Goal: Use online tool/utility: Utilize a website feature to perform a specific function

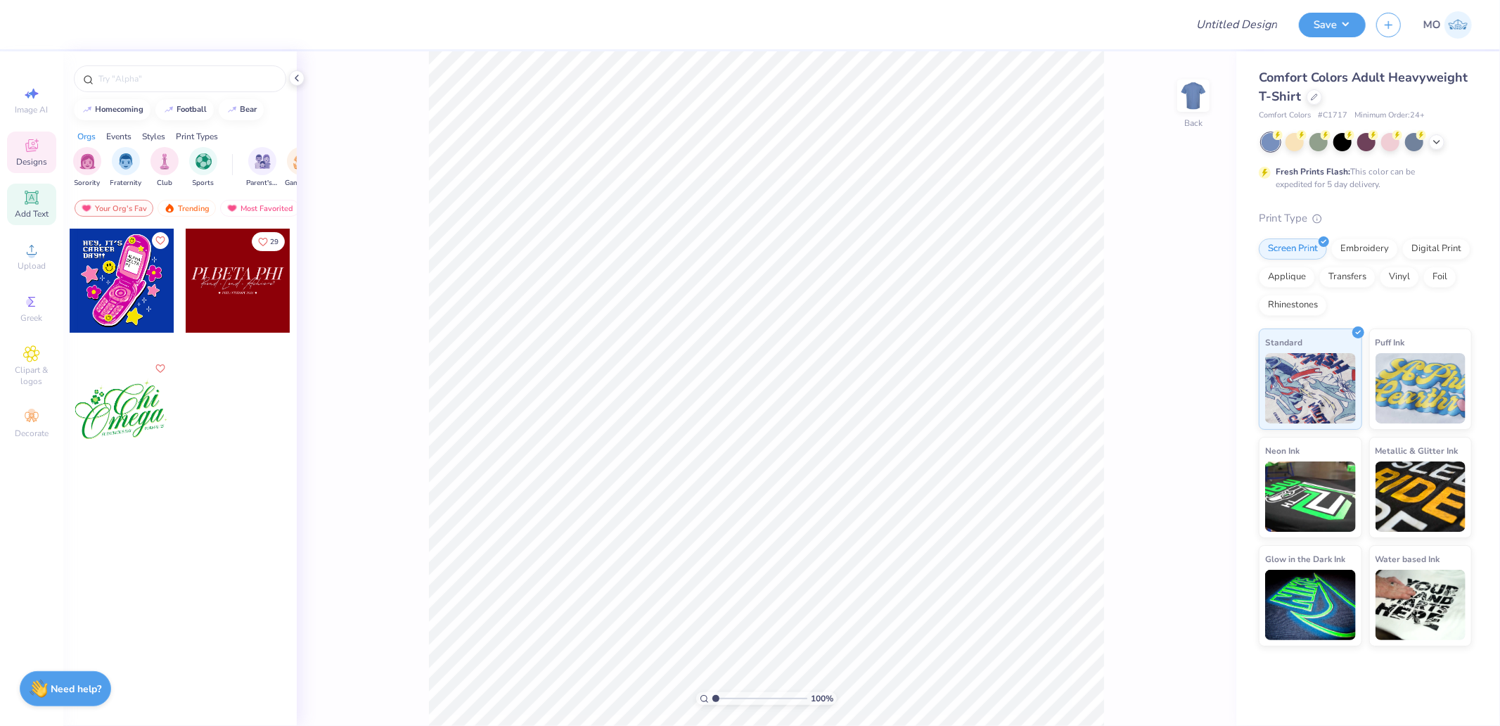
click at [32, 212] on span "Add Text" at bounding box center [32, 213] width 34 height 11
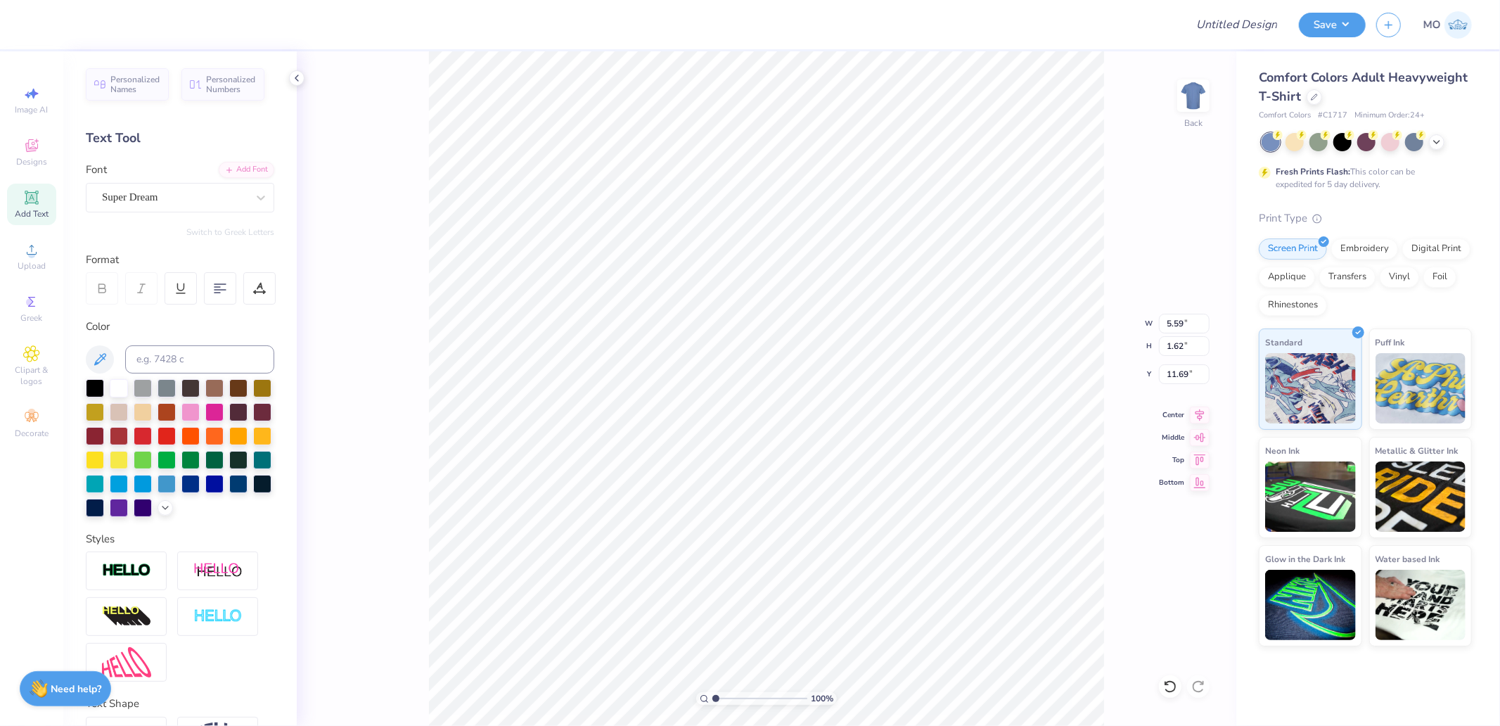
scroll to position [12, 1]
type textarea "ALPHA TAU OMEGA \"
type textarea "ALPHA TAU OMEGA"
click at [130, 191] on div "Super Dream" at bounding box center [175, 197] width 148 height 22
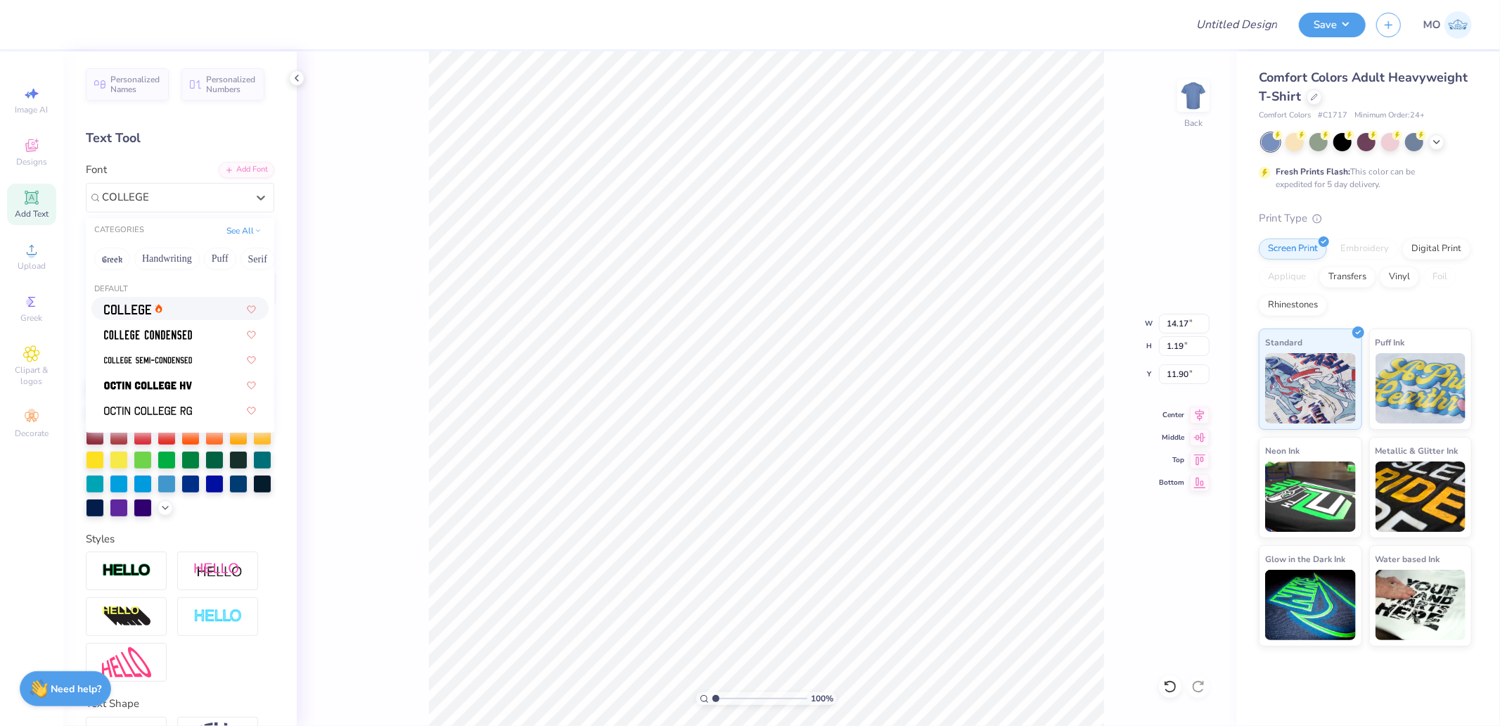
click at [158, 301] on div at bounding box center [133, 308] width 58 height 15
type input "COLLEGE"
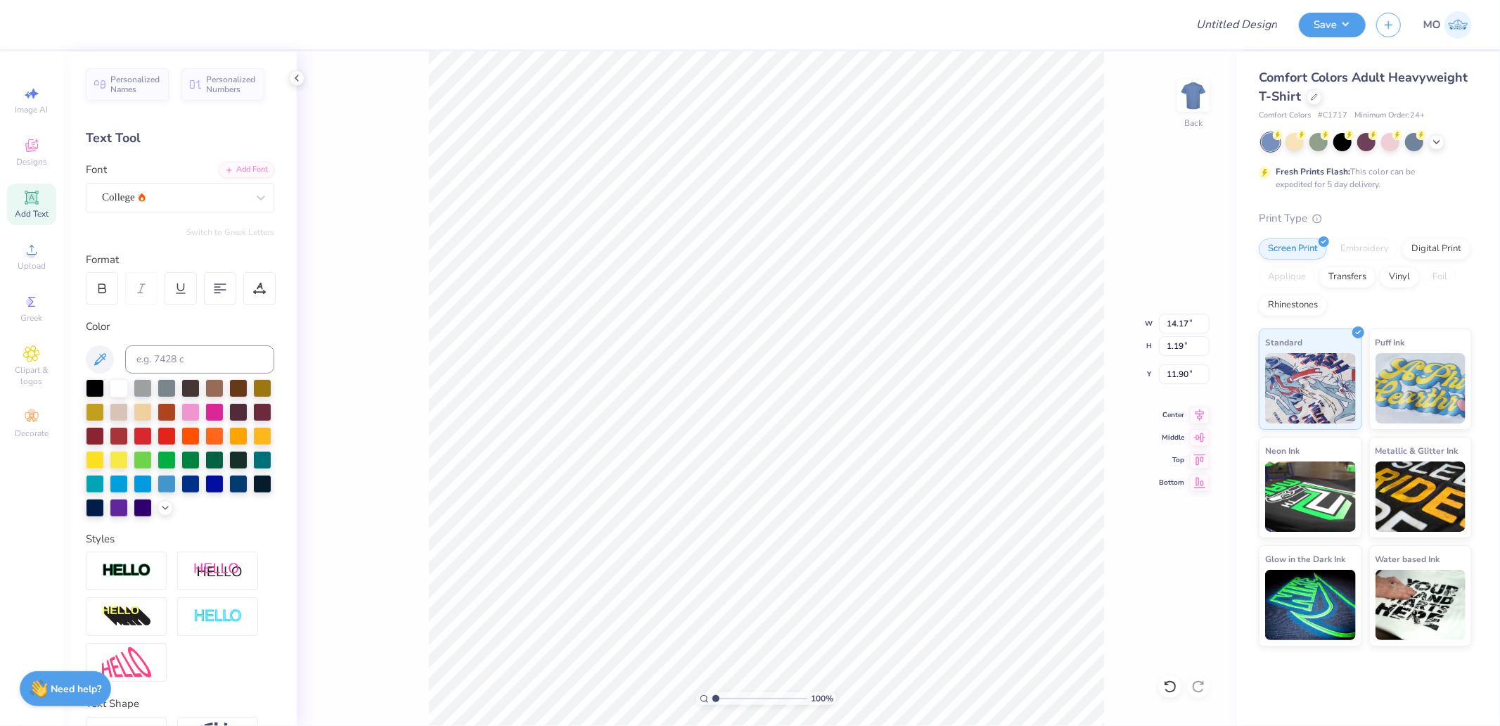
type input "13.73"
type input "1.16"
type input "11.92"
click at [110, 283] on div at bounding box center [102, 288] width 32 height 32
type input "14.17"
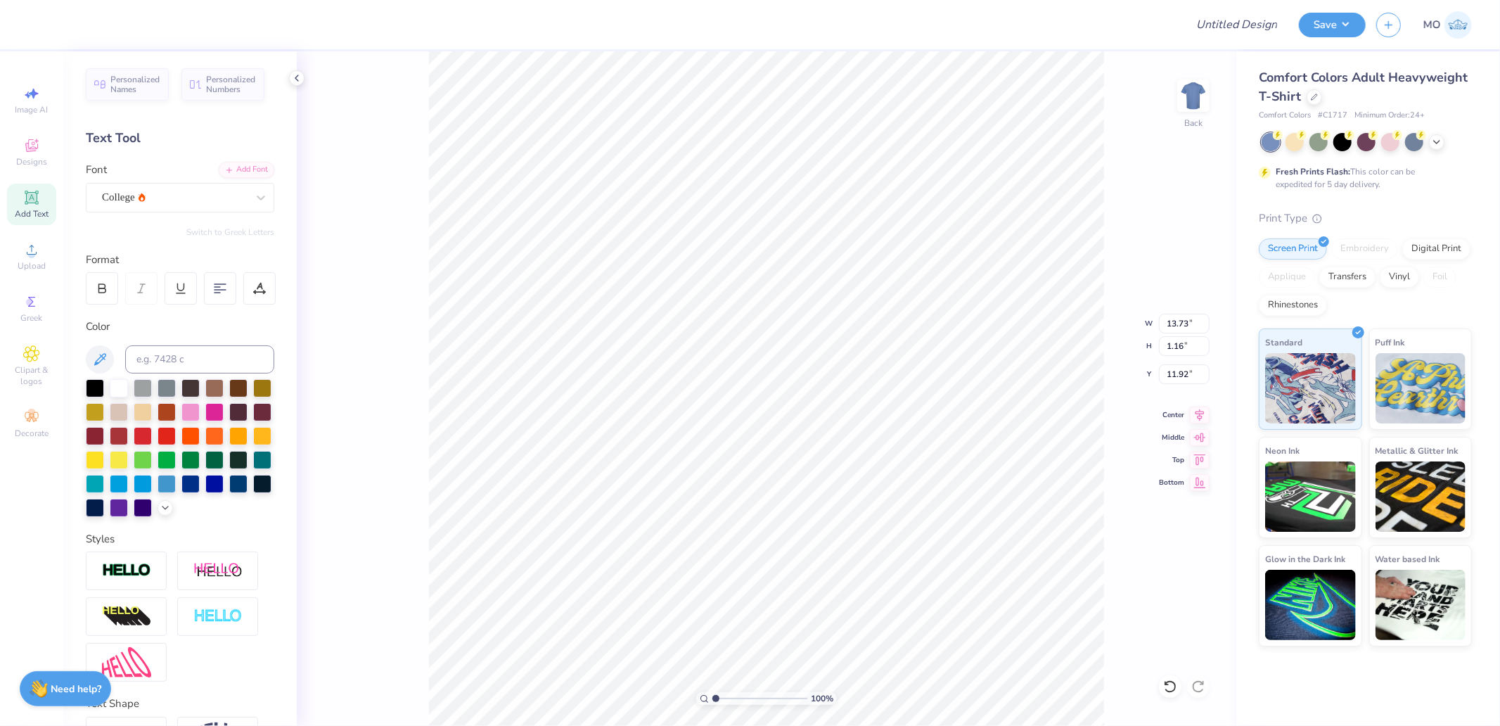
type input "1.11"
type input "11.94"
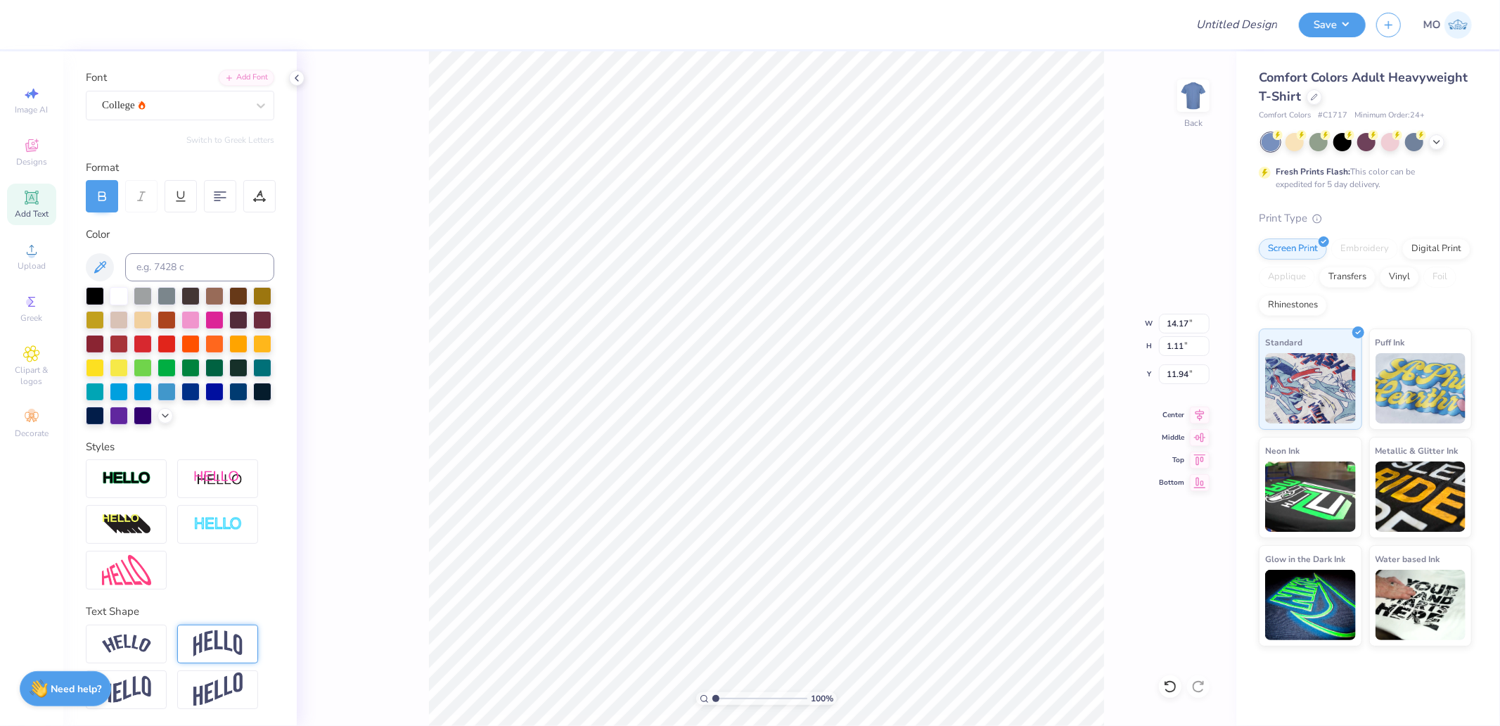
click at [230, 649] on img at bounding box center [217, 643] width 49 height 27
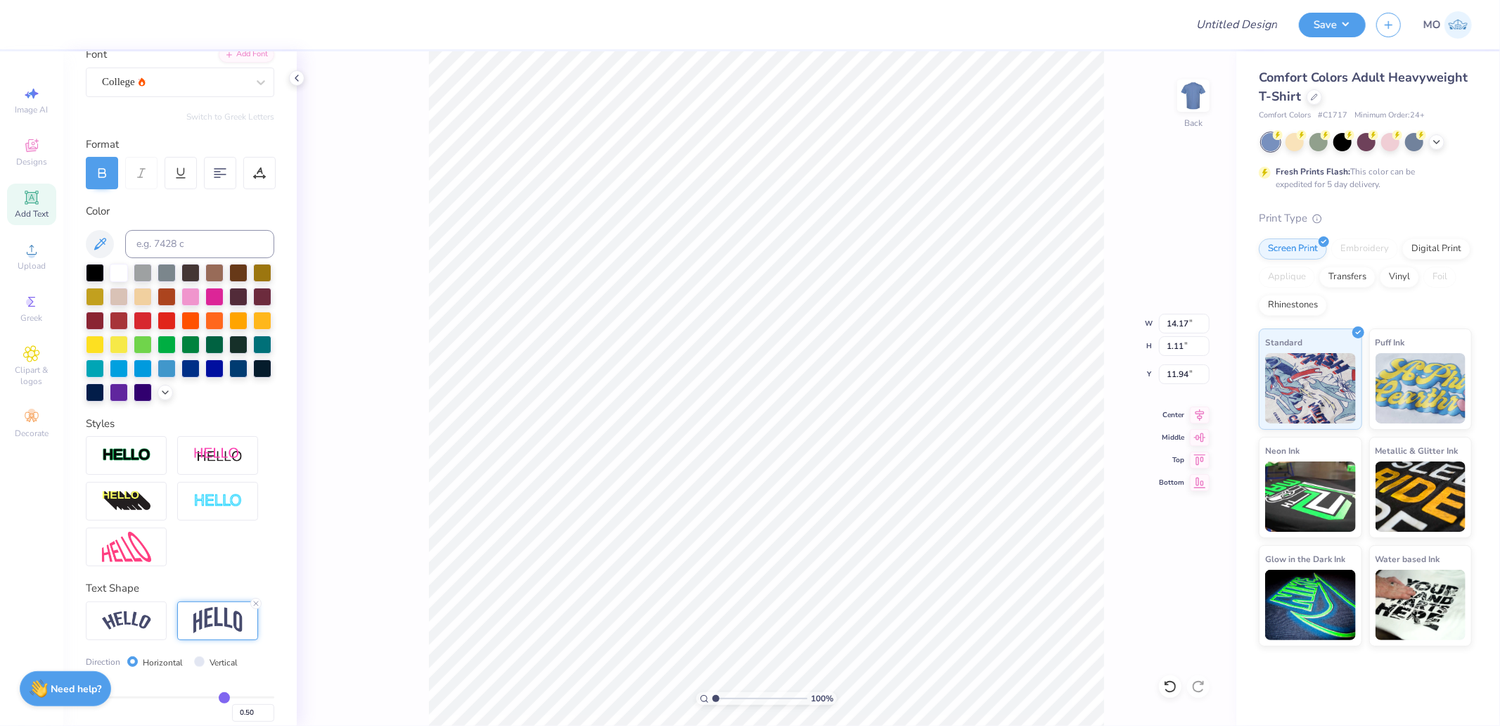
type input "4.04"
type input "5.69"
type input "11.51"
type input "3.28"
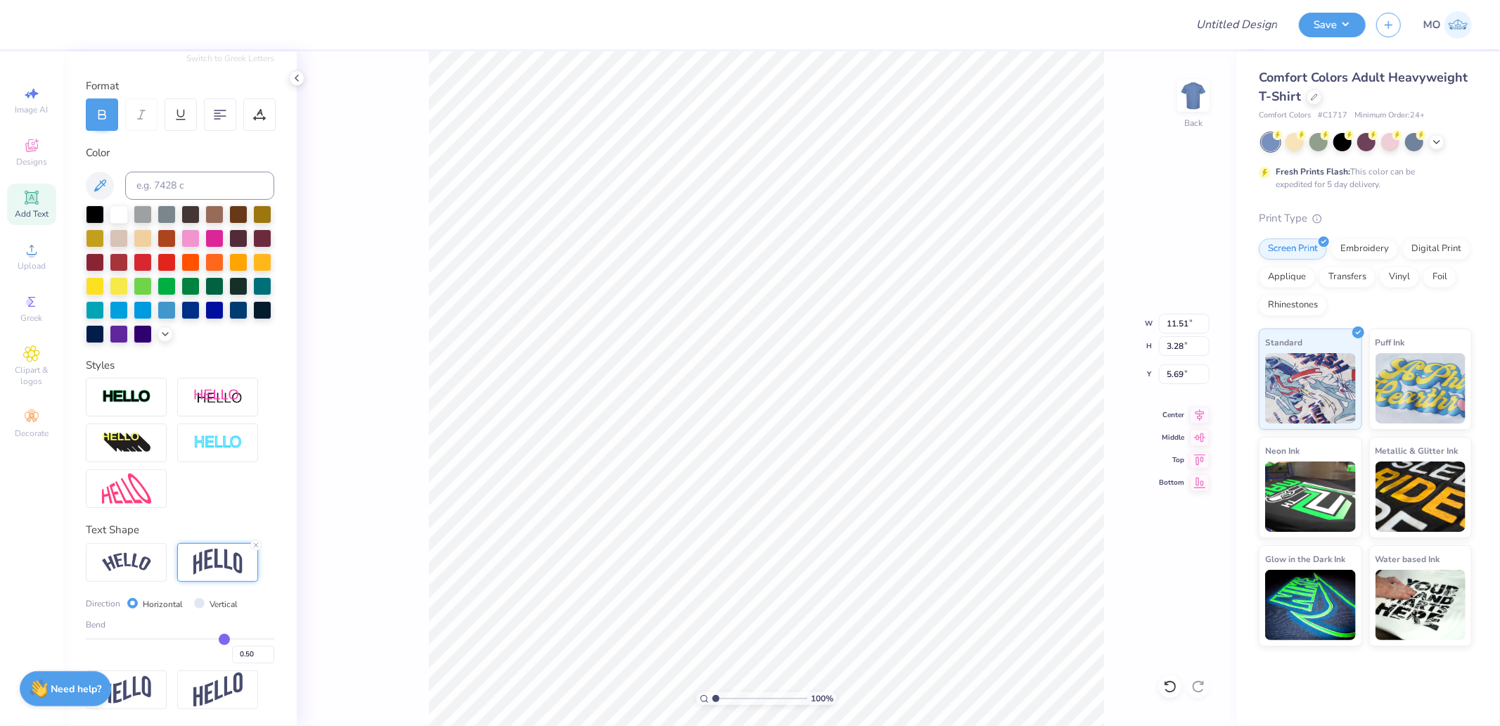
type input "0.49"
type input "0.48"
type input "0.46"
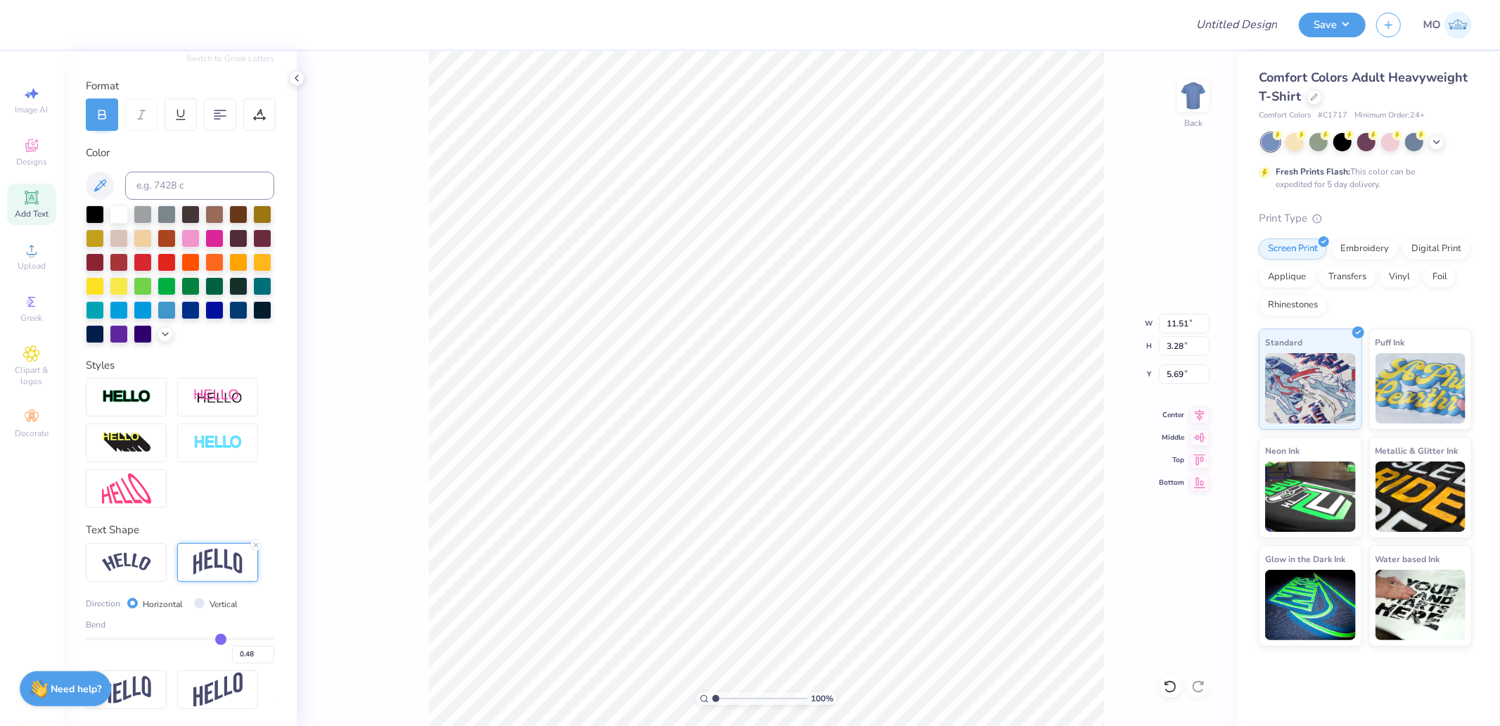
type input "0.46"
type input "0.45"
type input "0.44"
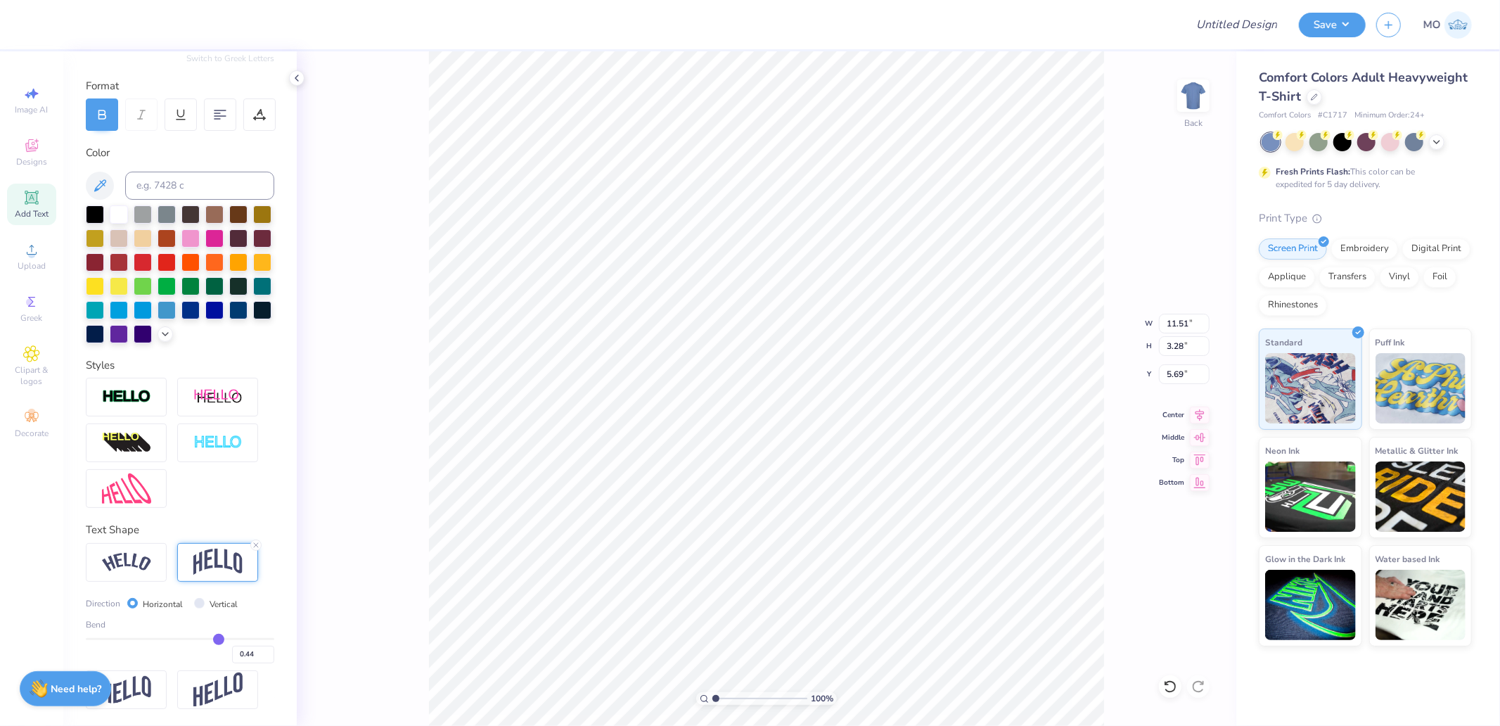
type input "0.43"
type input "0.42"
type input "0.41"
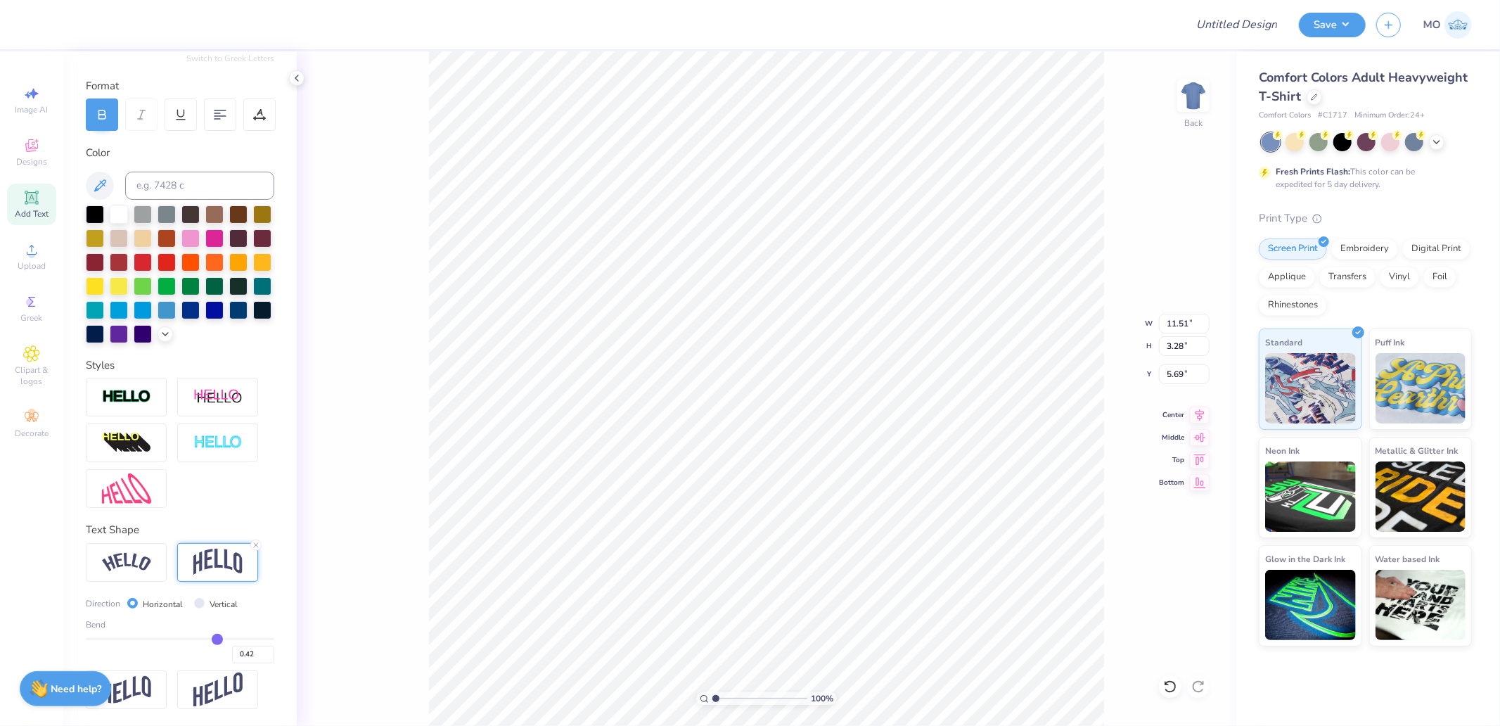
type input "0.41"
type input "0.4"
type input "0.40"
type input "0.39"
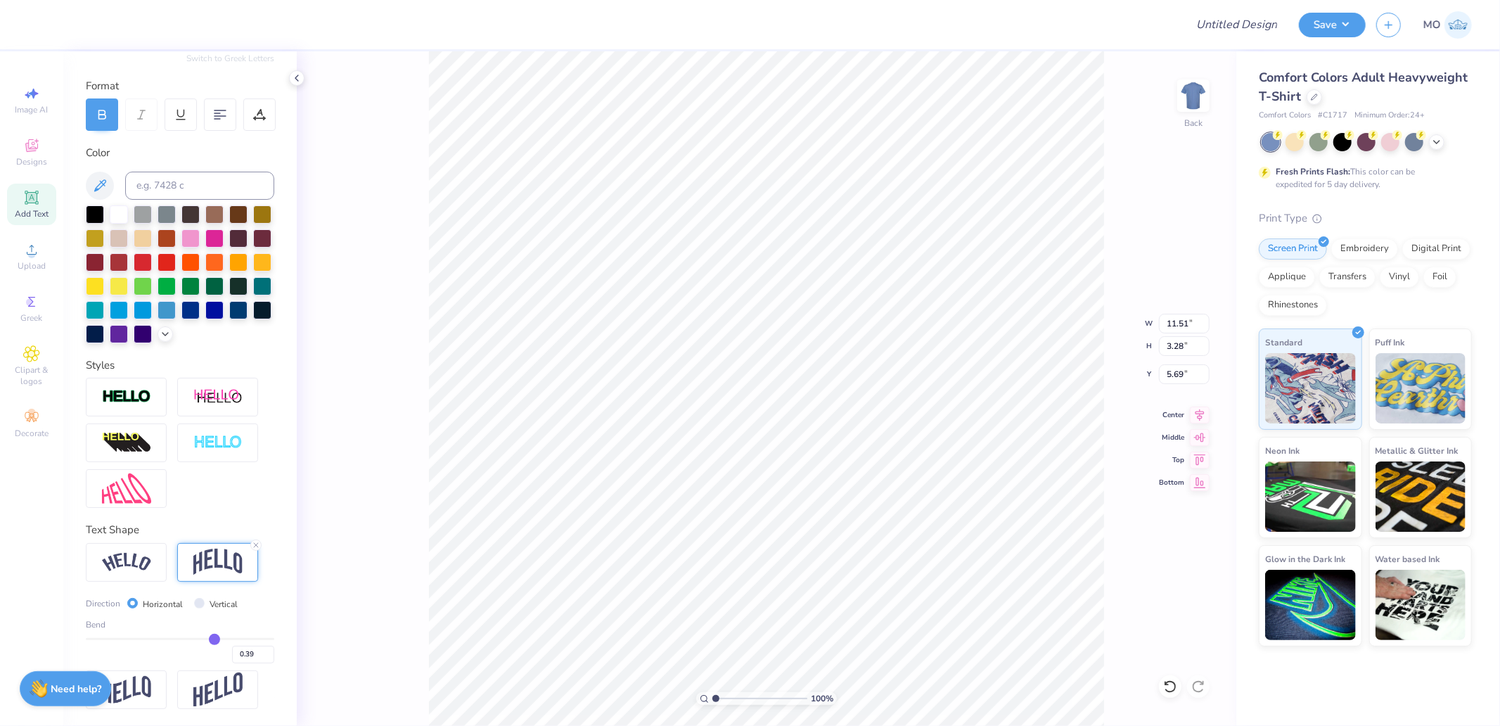
type input "0.38"
type input "0.37"
type input "0.36"
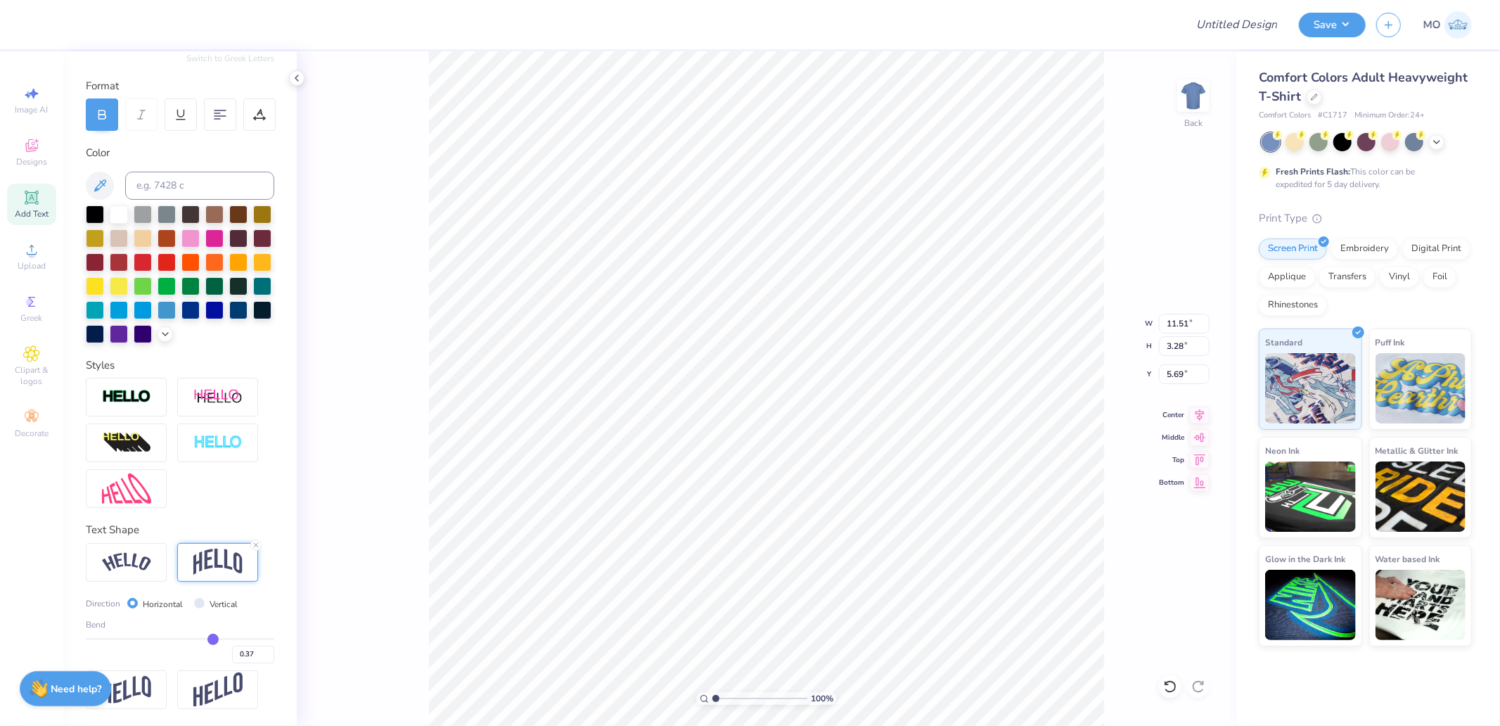
type input "0.36"
type input "0.35"
type input "0.34"
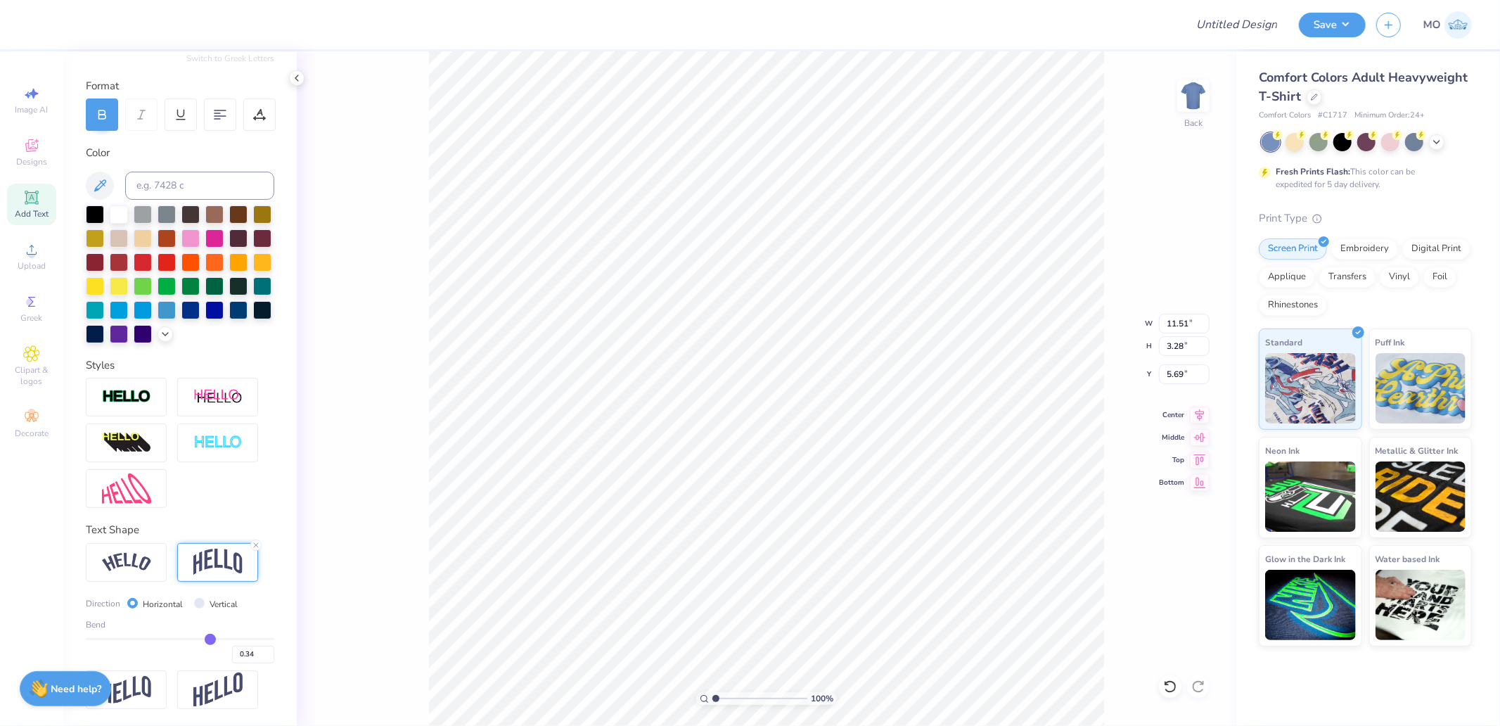
type input "0.33"
type input "0.32"
type input "0.31"
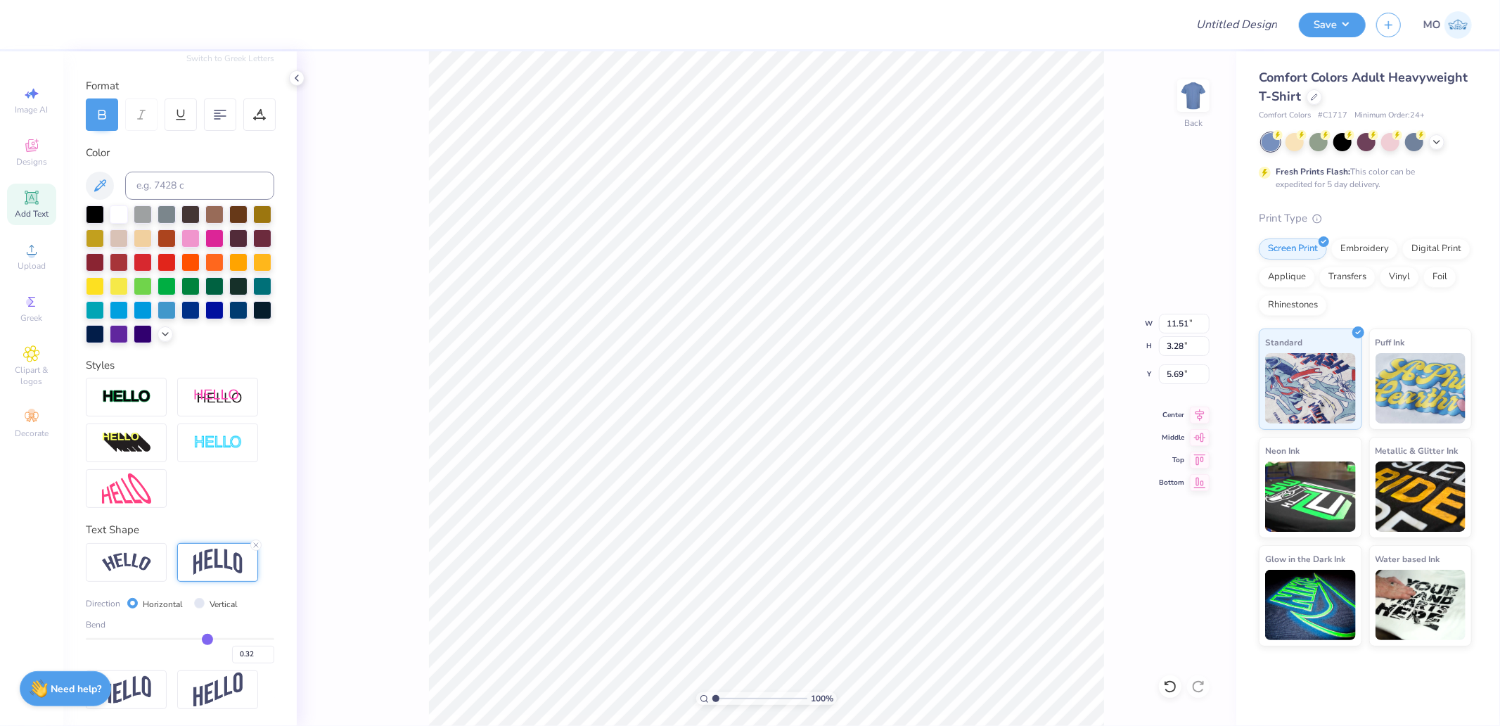
type input "0.31"
type input "0.3"
type input "0.30"
type input "0.29"
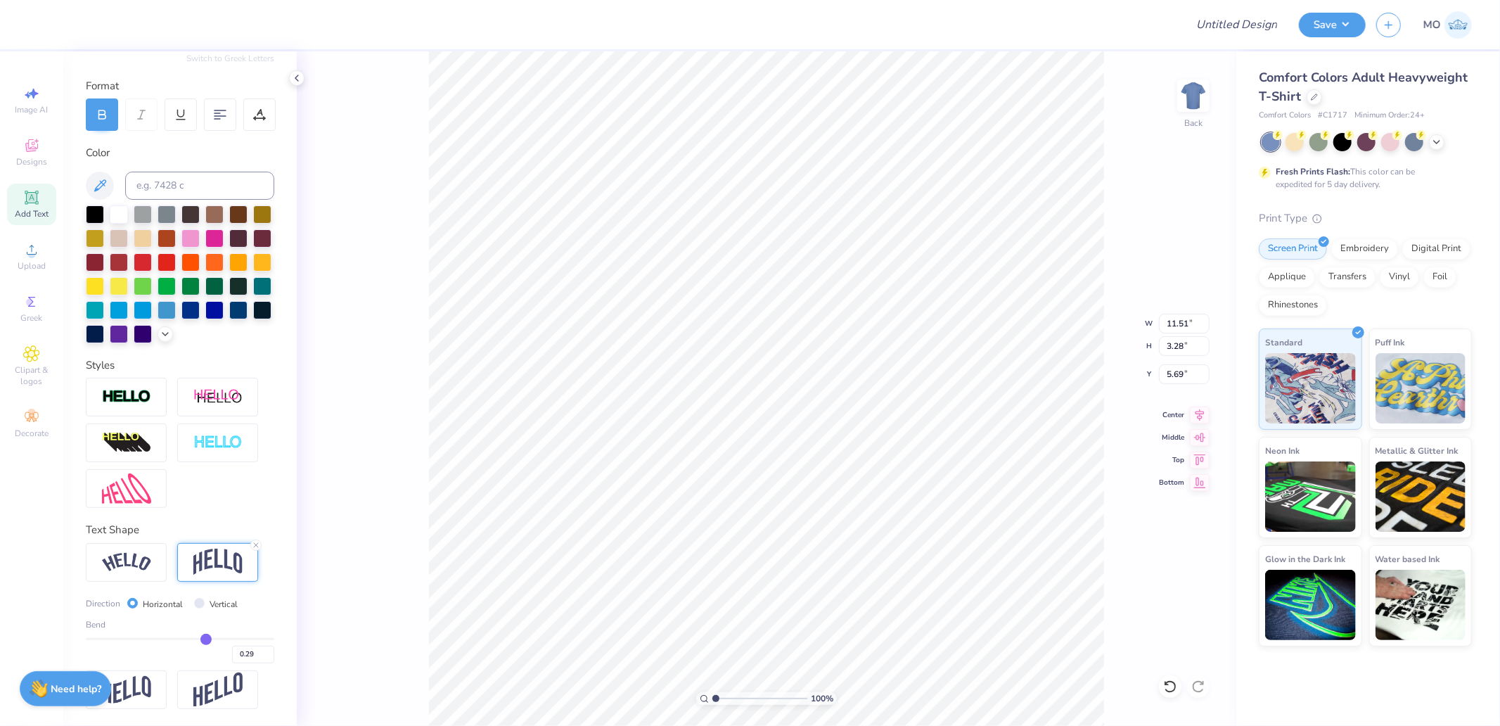
type input "0.28"
type input "0.27"
type input "0.26"
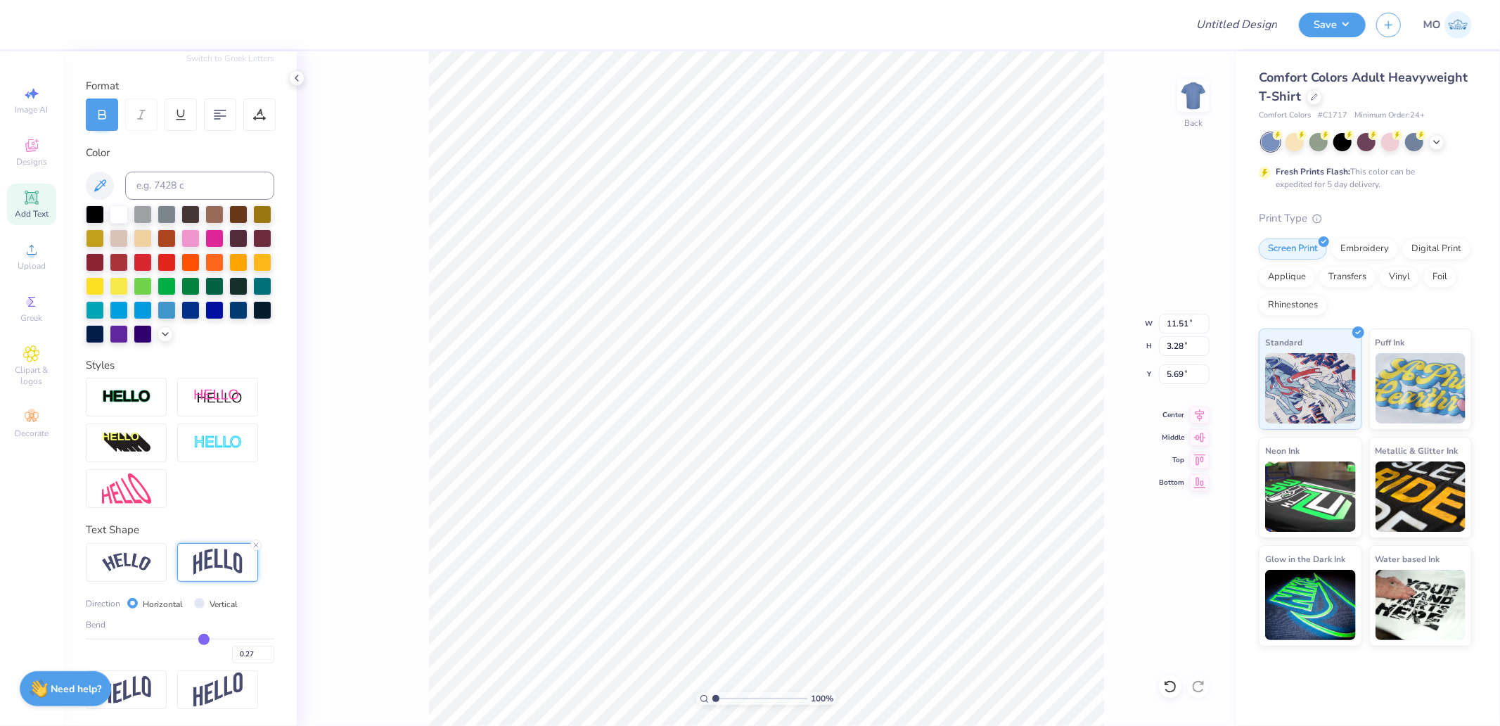
type input "0.26"
type input "0.25"
type input "0.24"
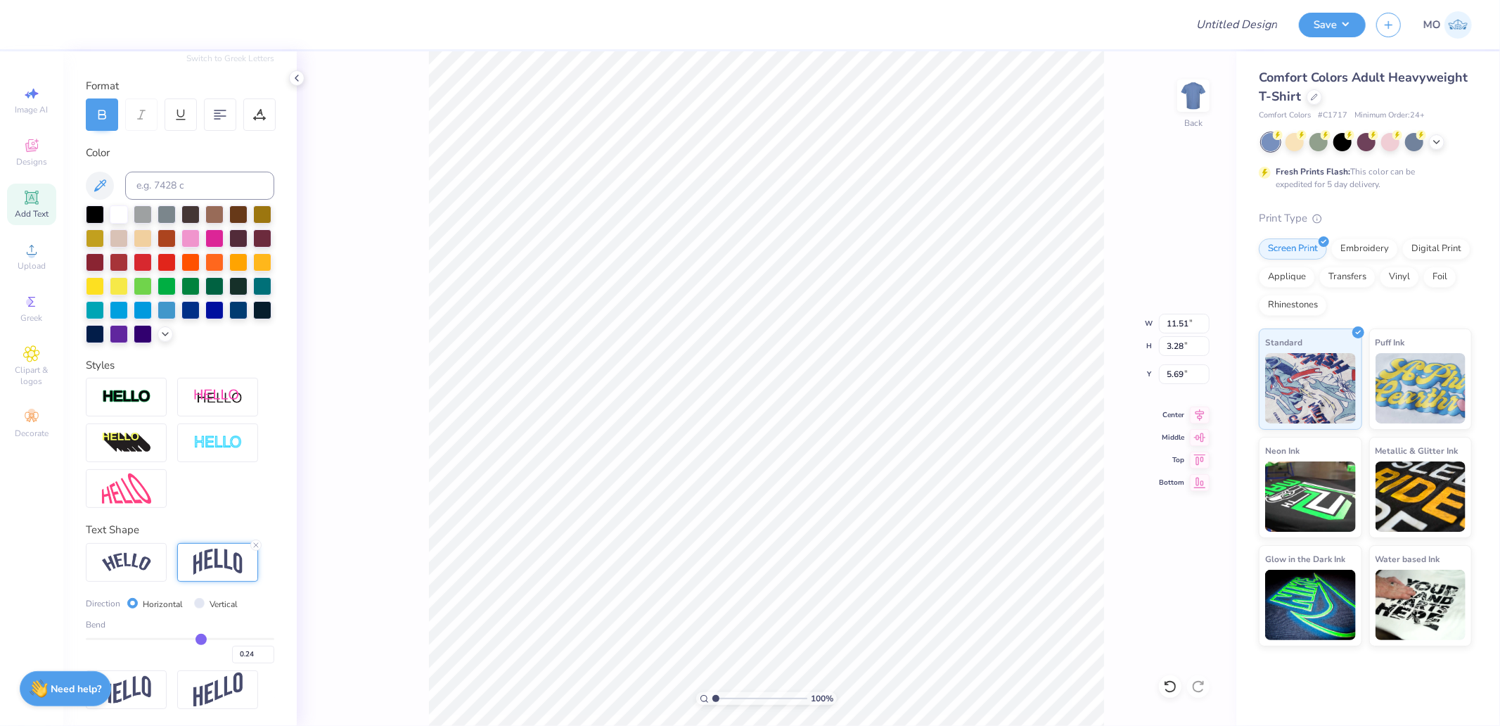
type input "0.23"
type input "0.22"
type input "0.21"
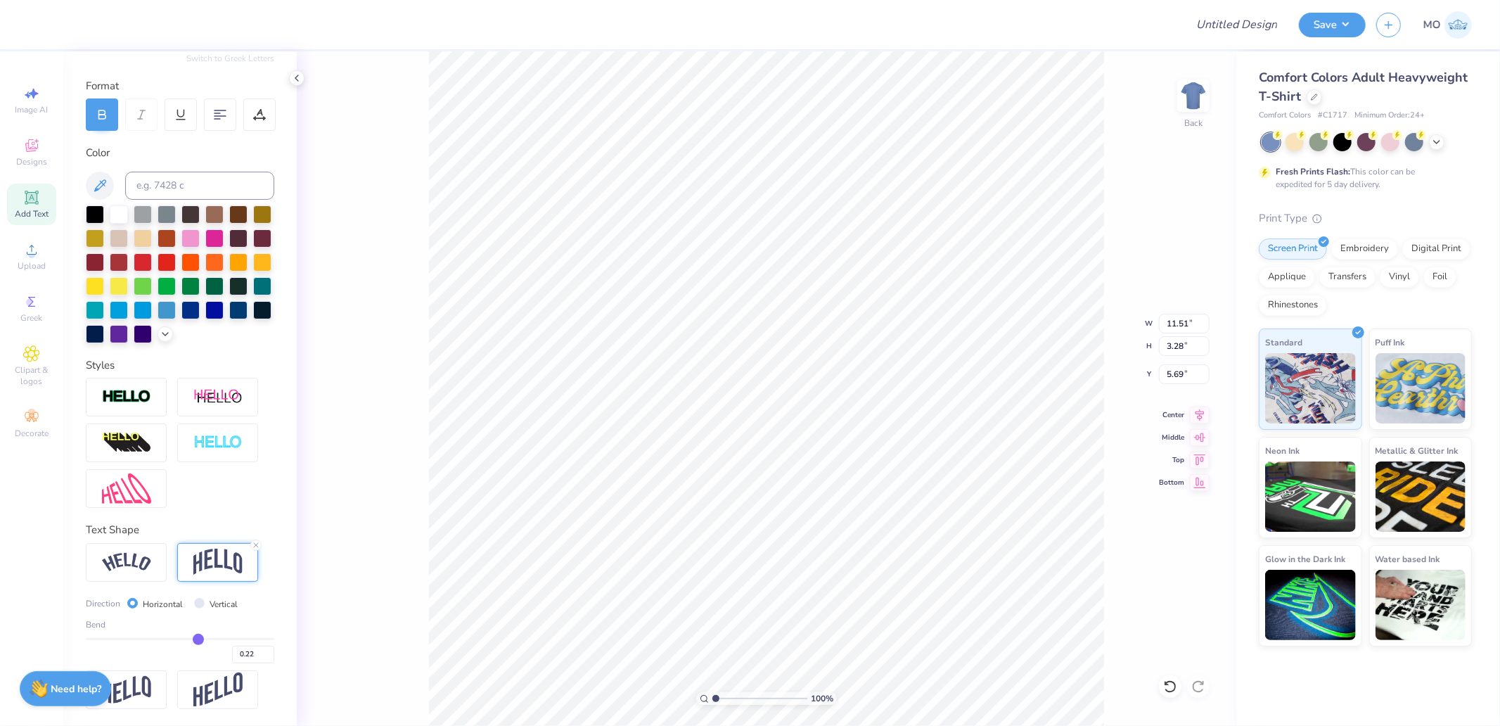
type input "0.21"
drag, startPoint x: 216, startPoint y: 640, endPoint x: 198, endPoint y: 636, distance: 18.1
type input "0.21"
click at [191, 638] on input "range" at bounding box center [180, 639] width 189 height 2
type input "5.06"
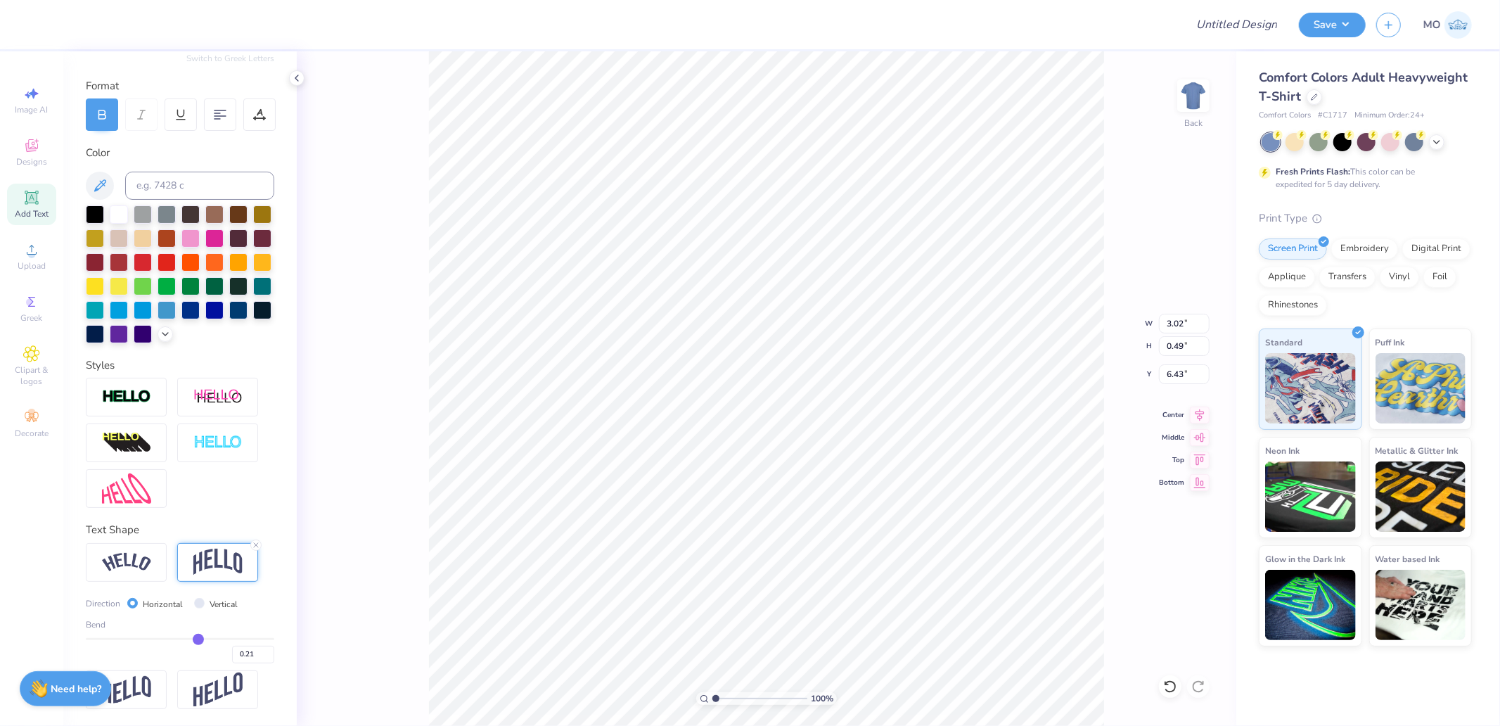
type input "3.02"
type input "0.49"
type input "6.12"
type input "7.05"
type input "1.14"
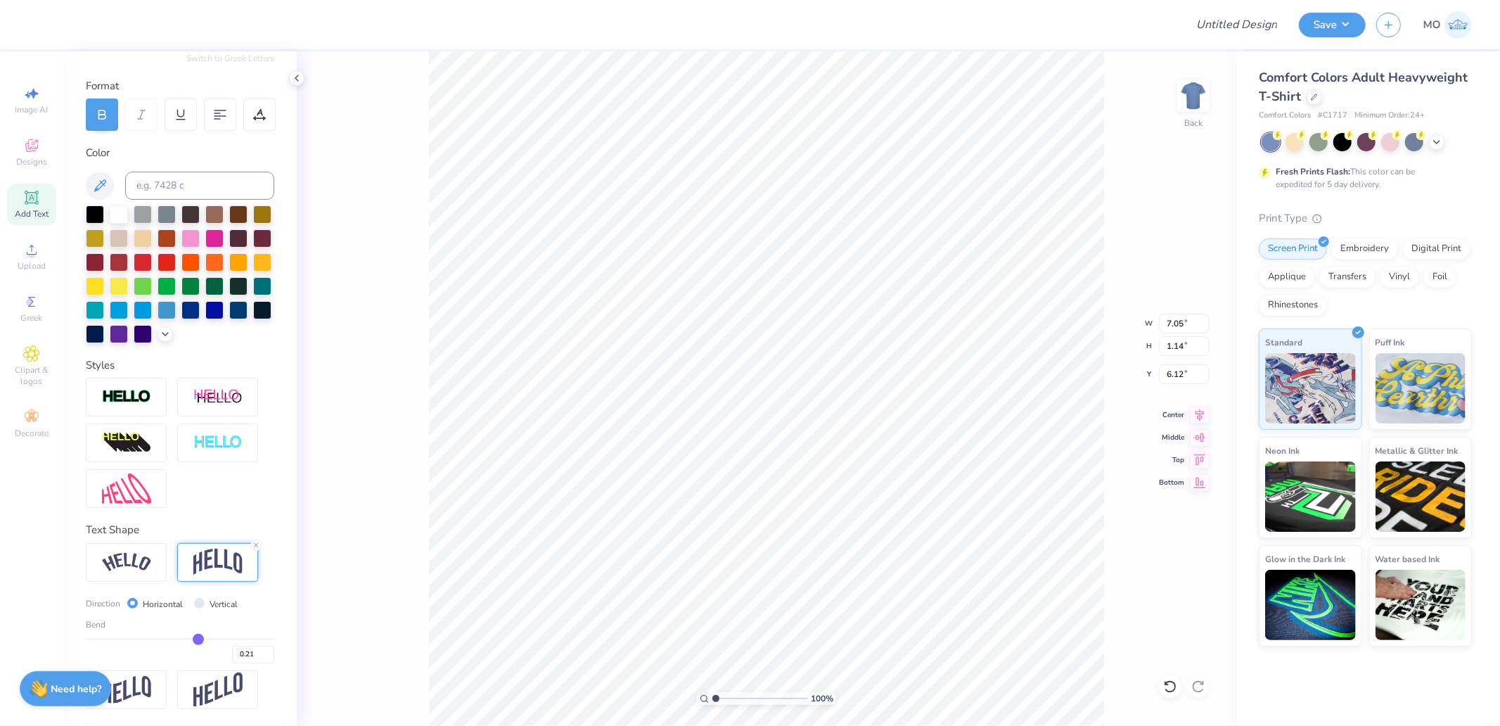
type input "10.14"
type input "1.64"
type input "5.06"
type input "4.99"
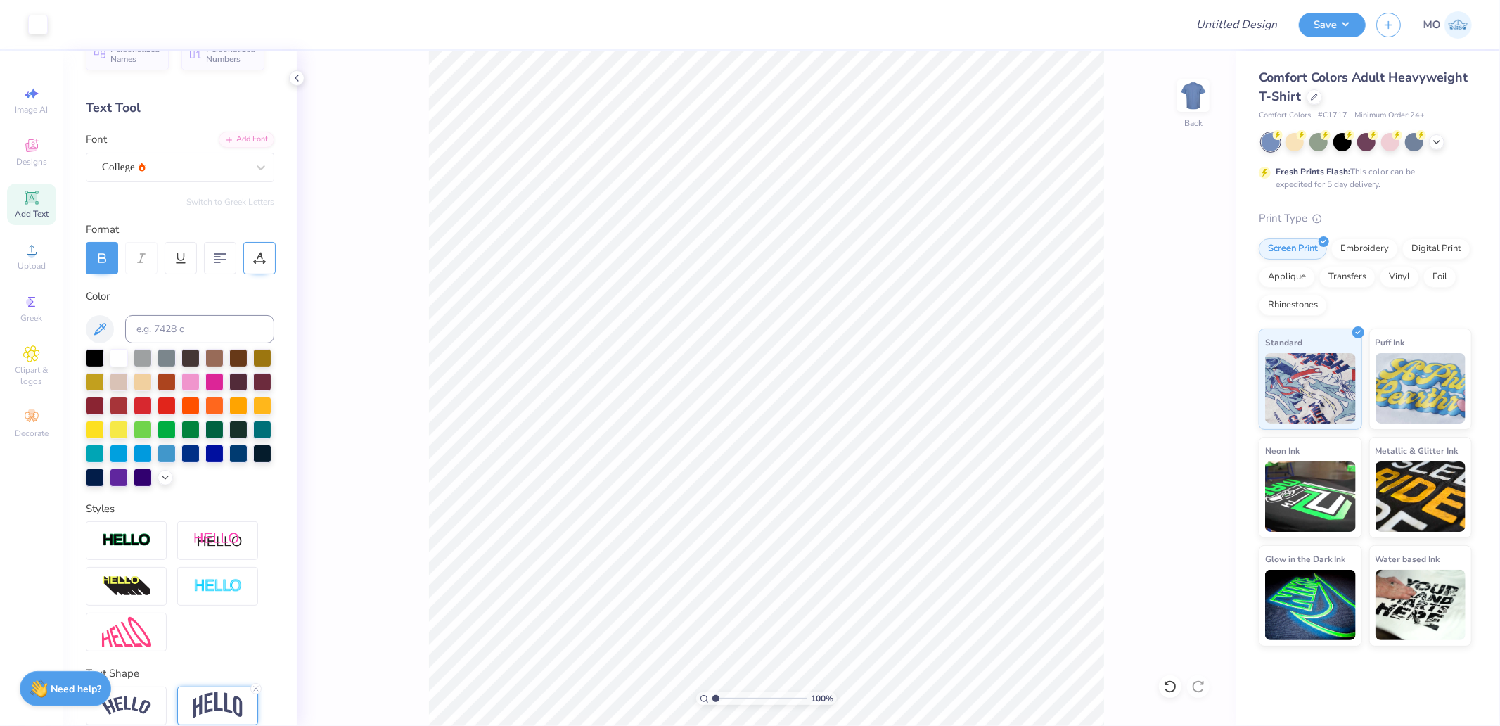
scroll to position [0, 0]
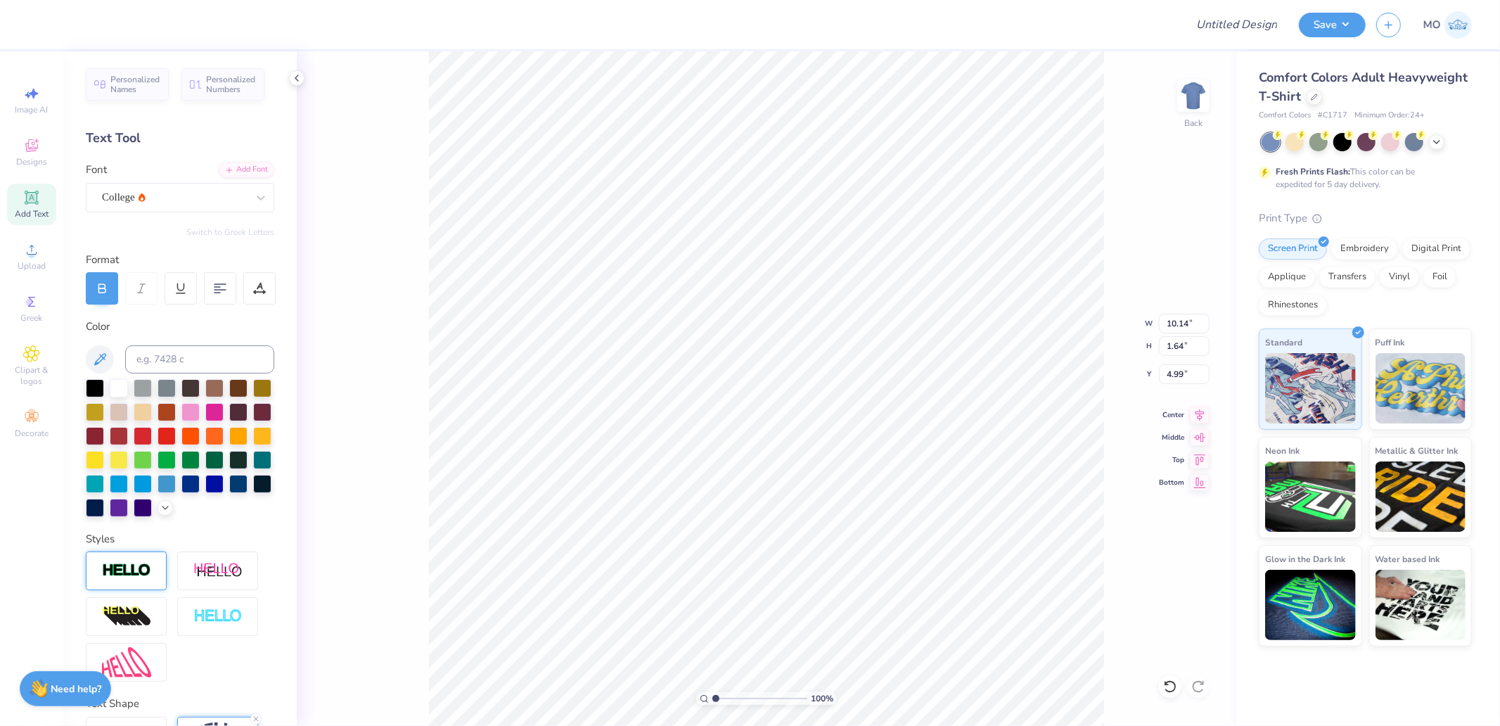
click at [135, 579] on img at bounding box center [126, 571] width 49 height 16
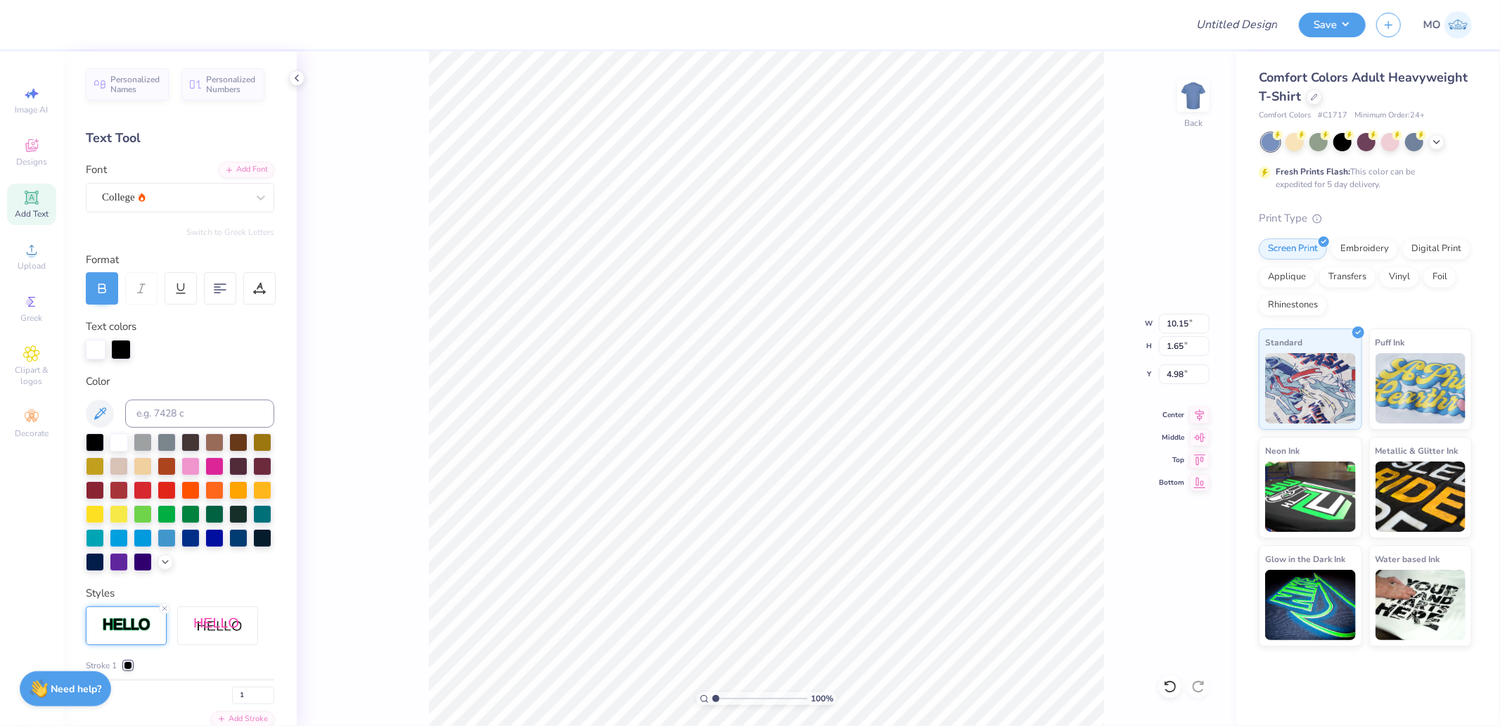
type input "10.15"
type input "1.65"
type input "4.98"
drag, startPoint x: 716, startPoint y: 694, endPoint x: 727, endPoint y: 692, distance: 11.6
type input "2.21"
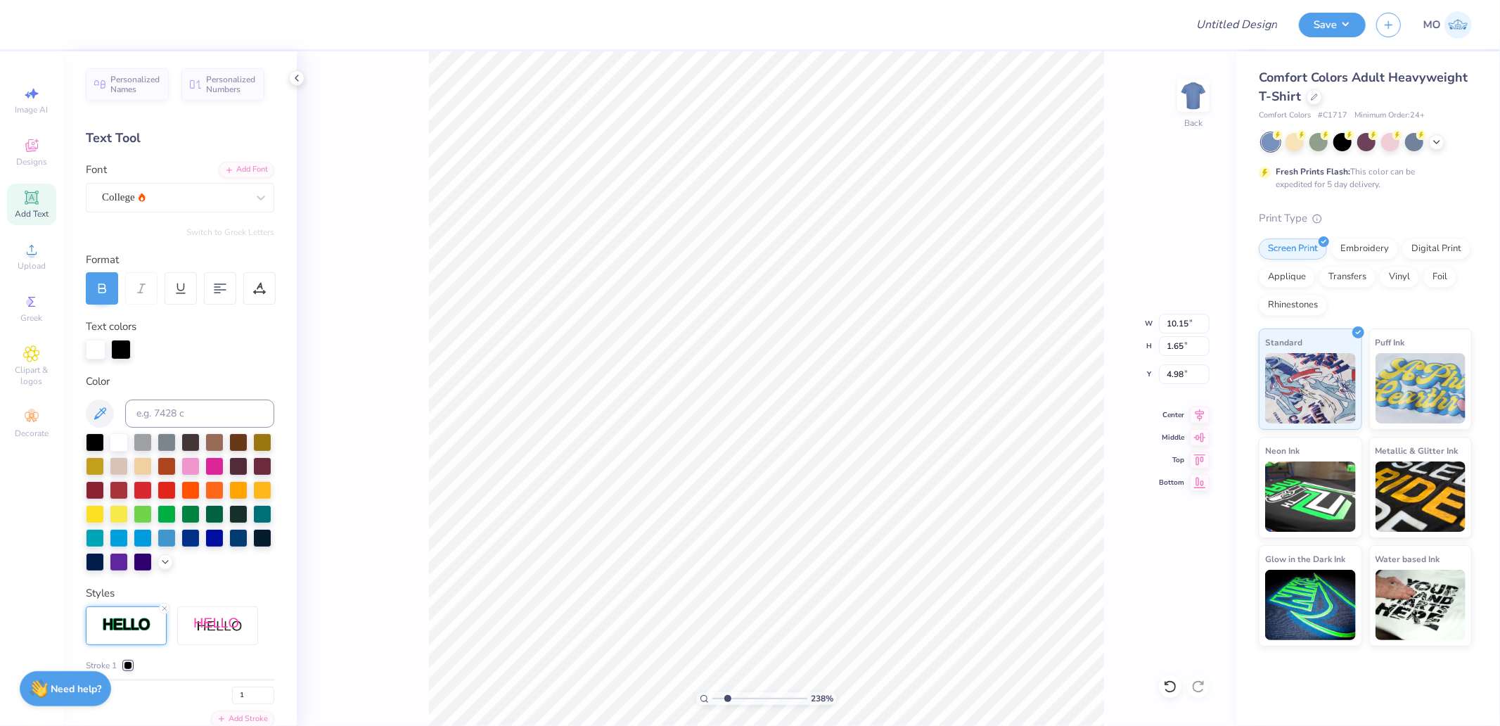
click at [727, 692] on input "range" at bounding box center [760, 698] width 95 height 13
click at [25, 200] on icon at bounding box center [31, 197] width 17 height 17
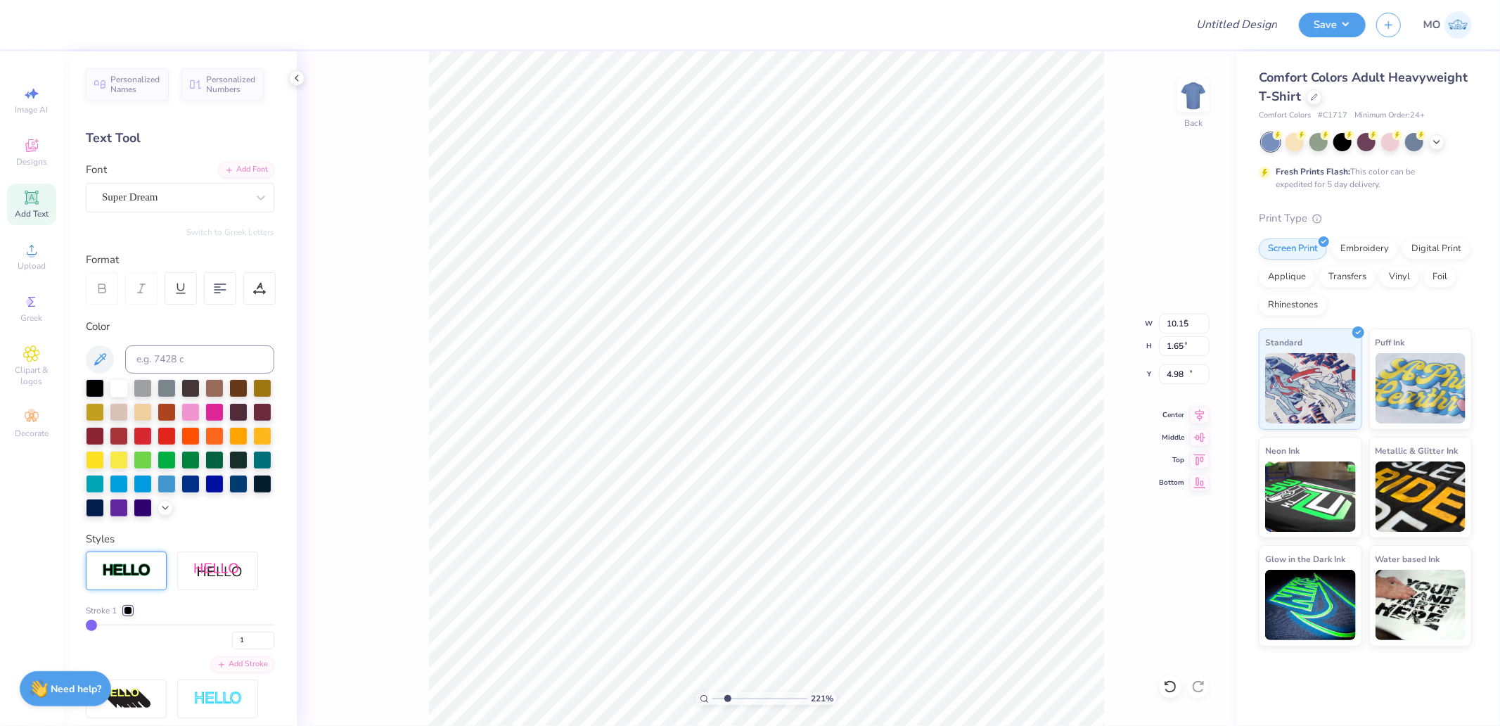
type input "5.59"
type input "1.62"
type input "11.69"
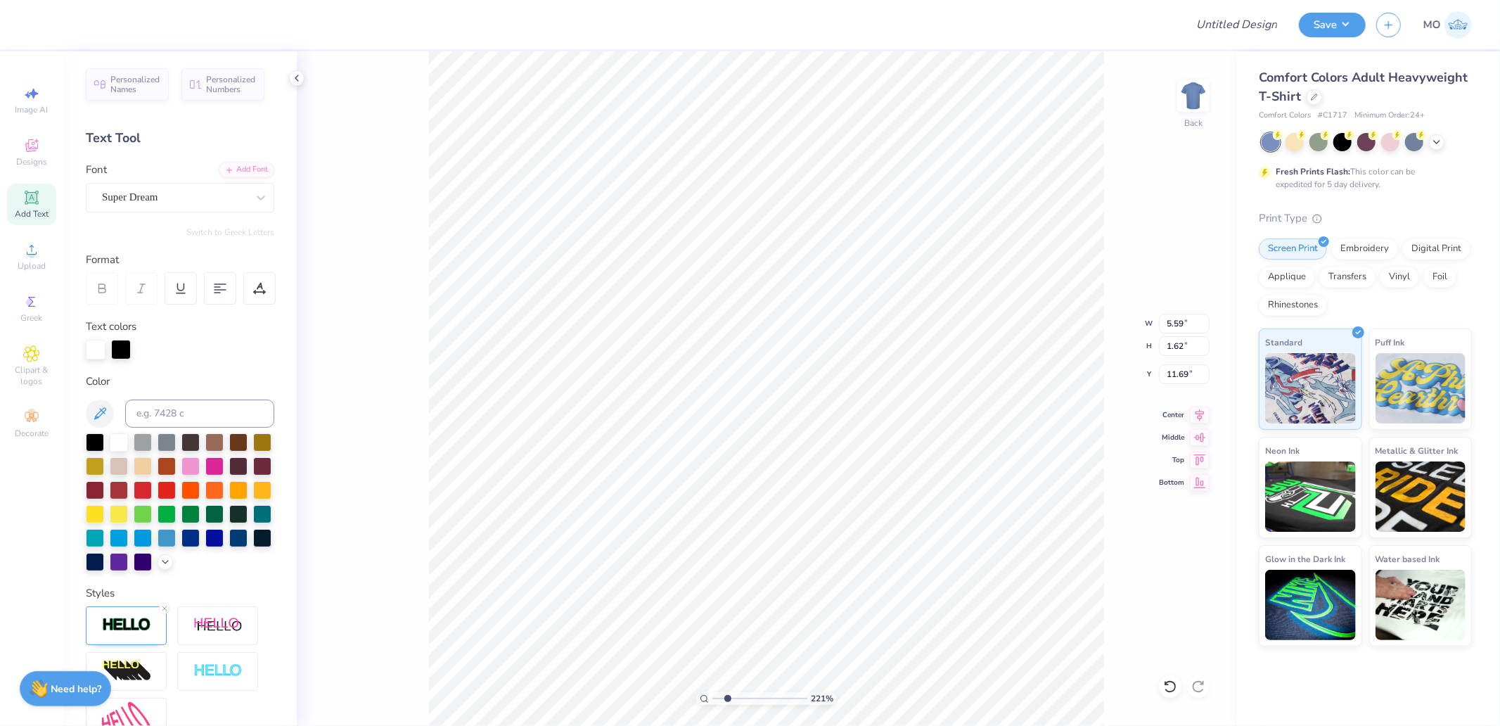
type input "5.62"
type input "1.65"
type input "11.67"
click at [191, 196] on div "Super Dream" at bounding box center [175, 197] width 148 height 22
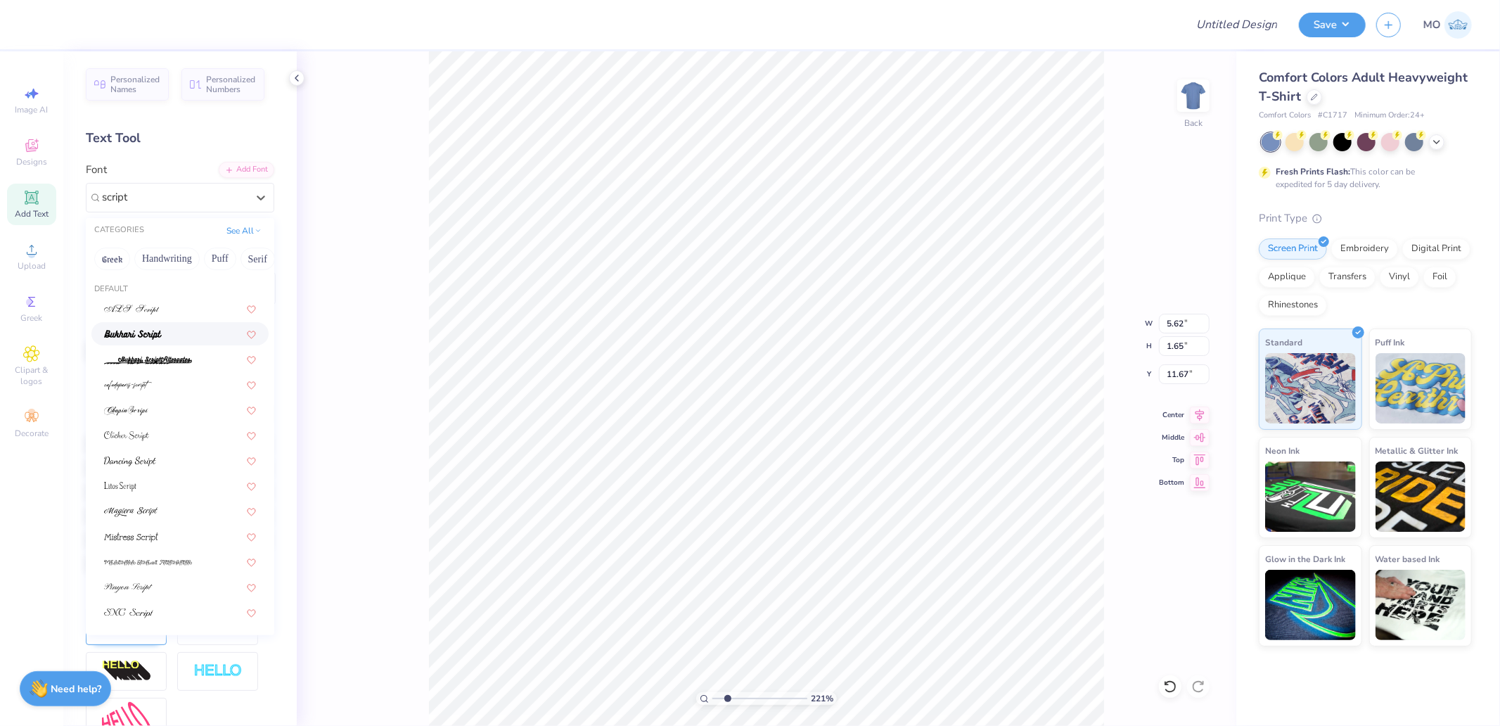
click at [184, 336] on div at bounding box center [180, 333] width 152 height 15
type input "script"
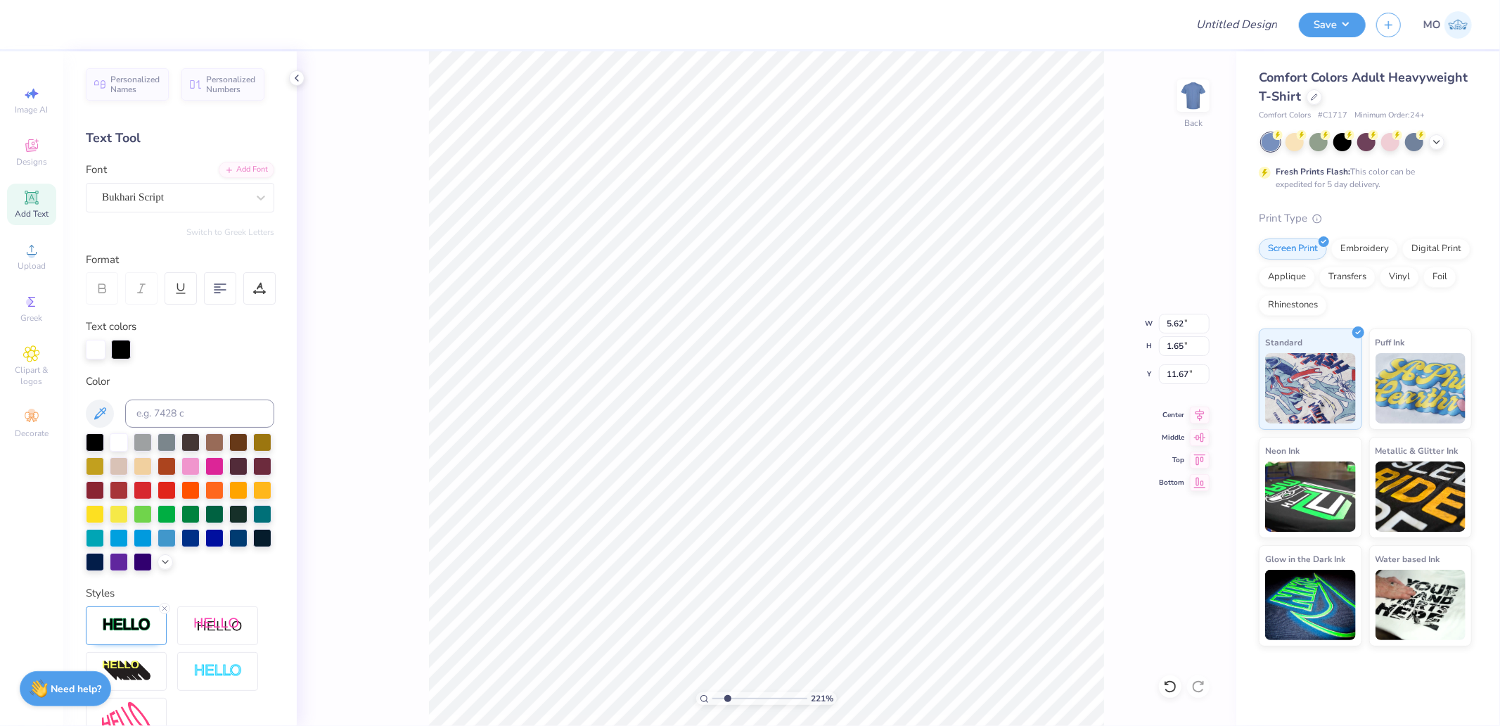
type input "5.44"
type input "2.10"
type input "9.24"
type textarea "Alpha"
